Goal: Task Accomplishment & Management: Manage account settings

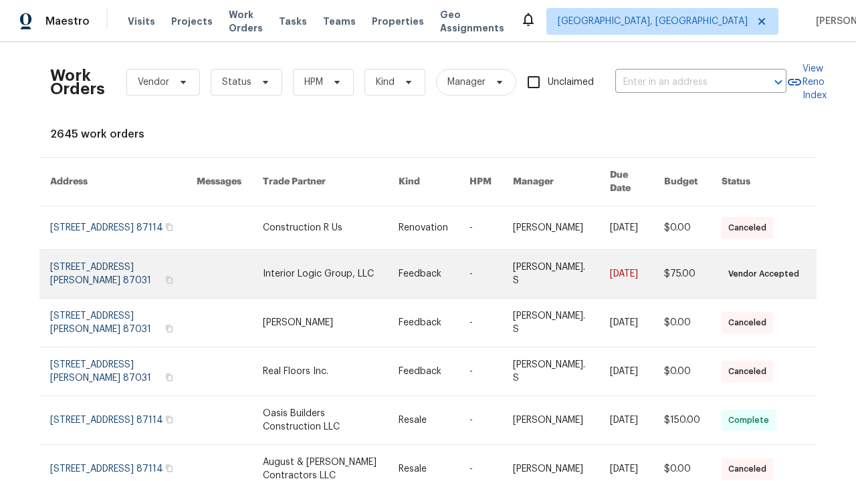
click at [422, 266] on link at bounding box center [433, 274] width 71 height 48
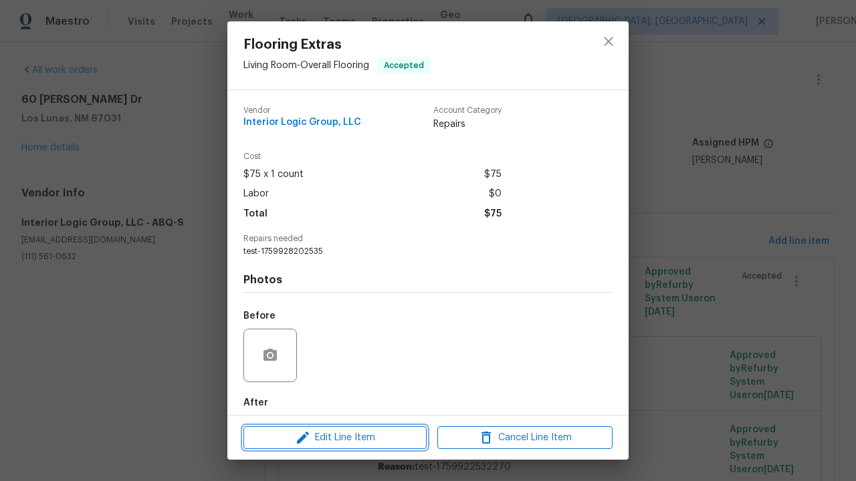
click at [335, 437] on span "Edit Line Item" at bounding box center [334, 438] width 175 height 17
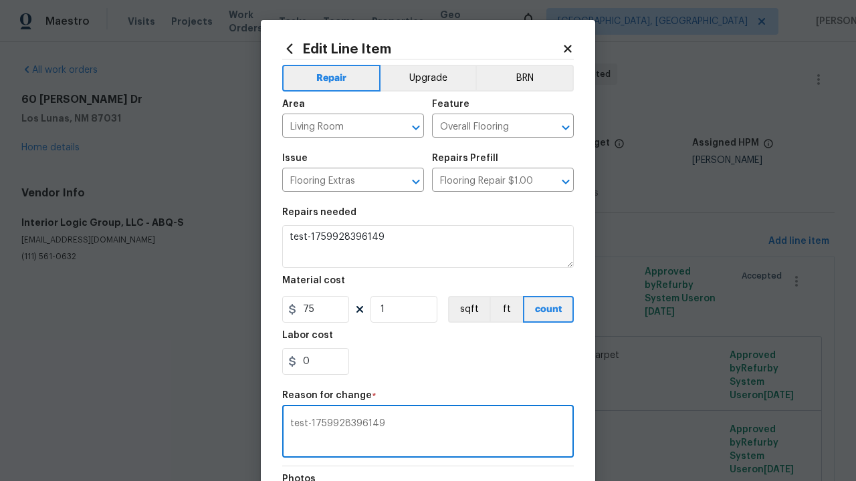
type textarea "test-1759928396149"
checkbox input "true"
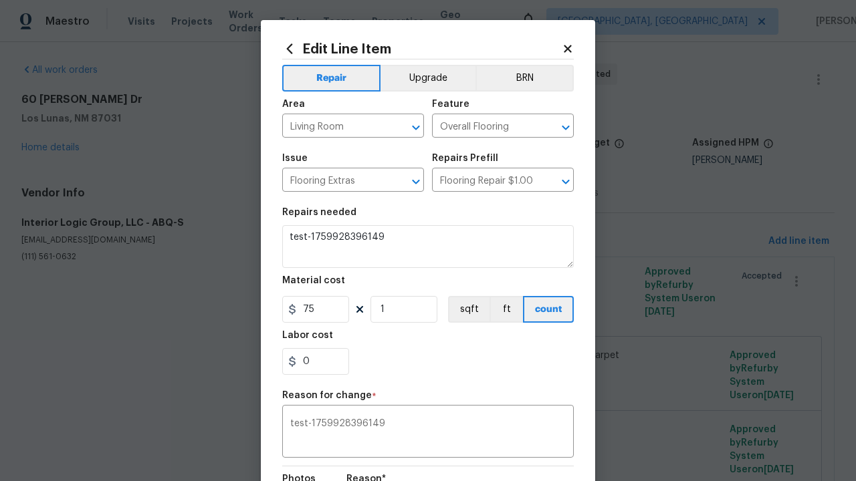
scroll to position [178, 0]
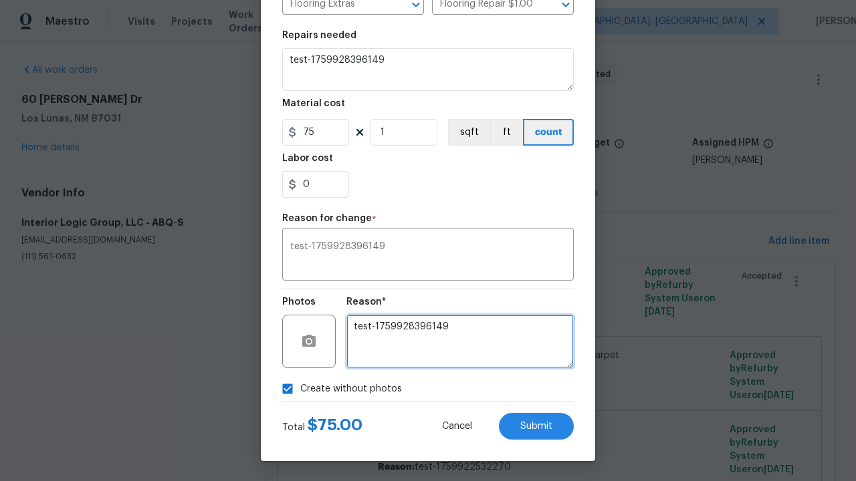
type textarea "test-1759928396149"
click at [531, 426] on span "Submit" at bounding box center [536, 427] width 32 height 10
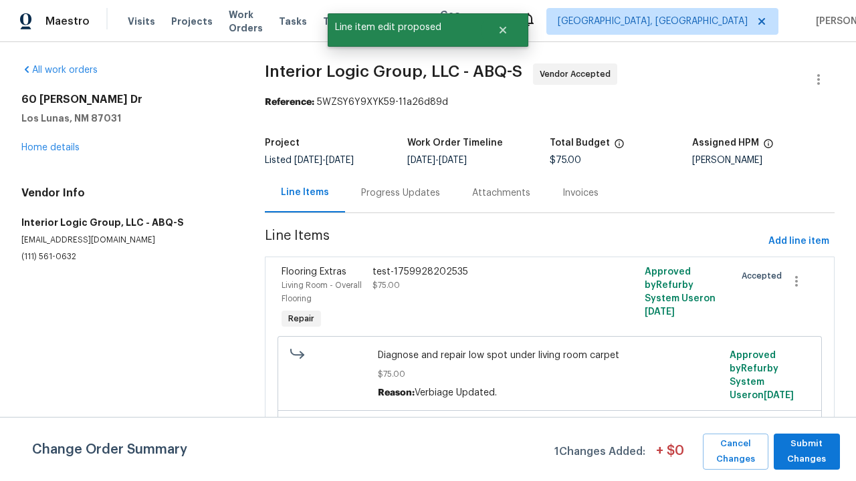
scroll to position [0, 0]
click at [806, 451] on span "Submit Changes" at bounding box center [806, 452] width 53 height 31
